Goal: Transaction & Acquisition: Subscribe to service/newsletter

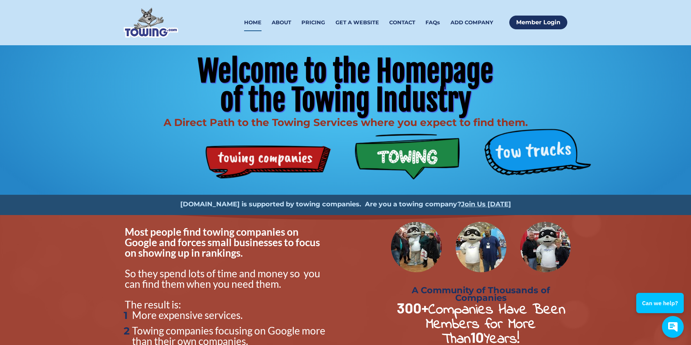
click at [292, 163] on div "Welcome to the Homepage of the Towing Industry A Direct Path to the Towing Serv…" at bounding box center [345, 120] width 464 height 150
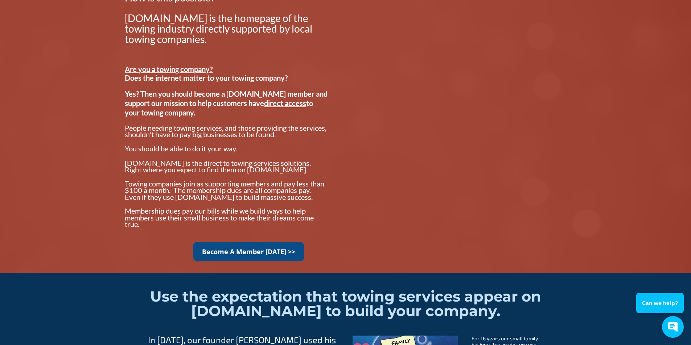
scroll to position [544, 0]
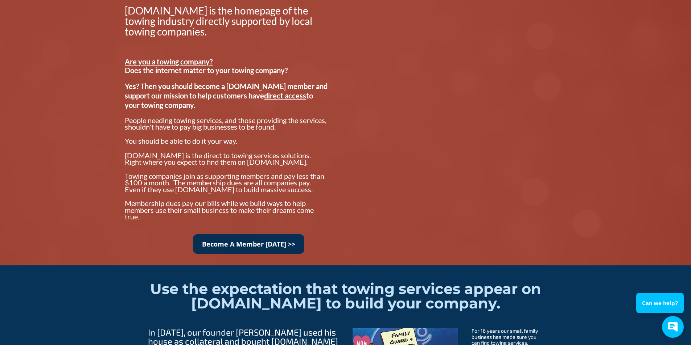
click at [267, 246] on link "Become A Member [DATE] >>" at bounding box center [248, 245] width 111 height 20
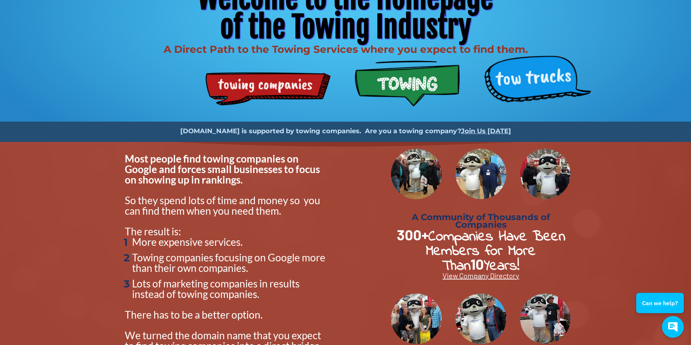
scroll to position [0, 0]
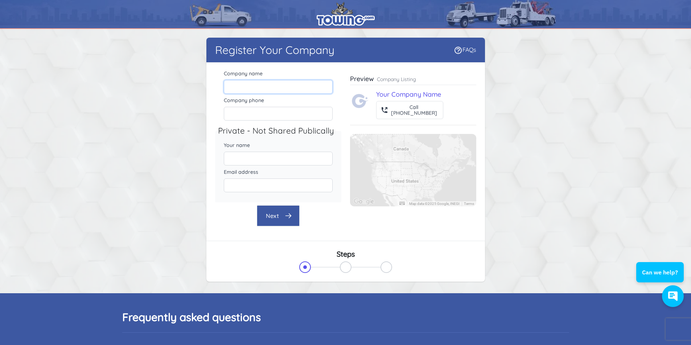
click at [297, 90] on input "Company name" at bounding box center [278, 87] width 109 height 14
type input "b"
type input "BUD:S WRECKER SERVICE LLC."
type input "2033355593"
click at [270, 159] on input "CHARLES" at bounding box center [278, 159] width 109 height 14
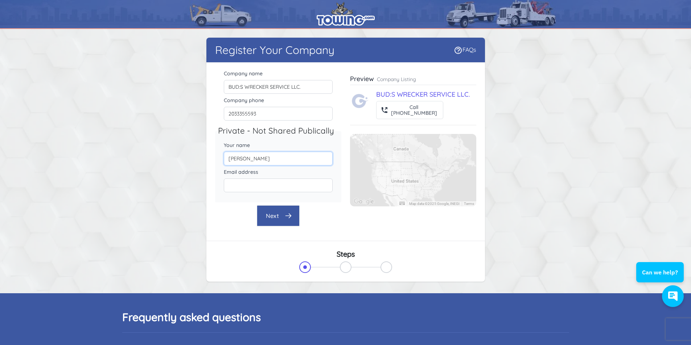
click at [270, 159] on input "CHARLES" at bounding box center [278, 159] width 109 height 14
type input "CHARLES WADE"
type input "CWKWNRC17@AOL.COM"
click at [280, 220] on button "Next" at bounding box center [278, 216] width 43 height 21
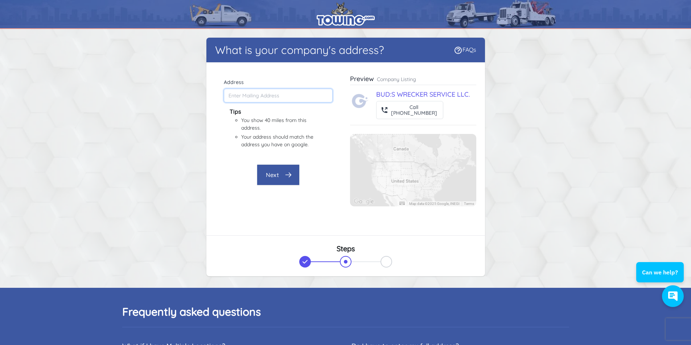
click at [290, 98] on input "Address" at bounding box center [278, 96] width 109 height 14
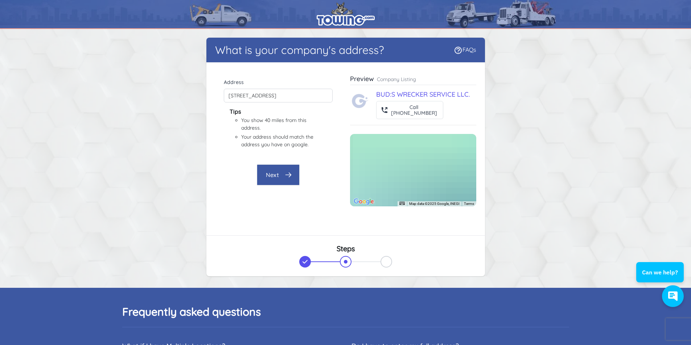
type input "330 River Rd, Shelton, CT 06484, USA"
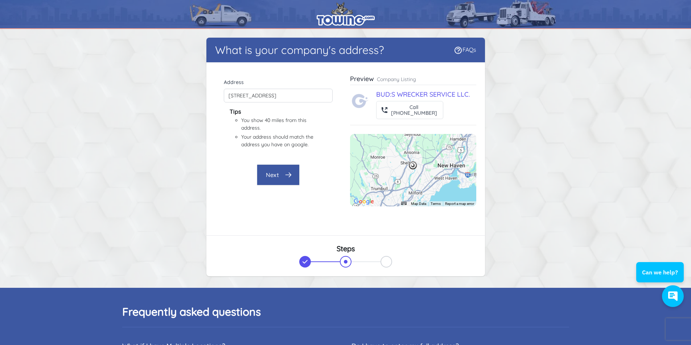
click at [286, 174] on icon "button" at bounding box center [288, 174] width 7 height 7
